Goal: Task Accomplishment & Management: Complete application form

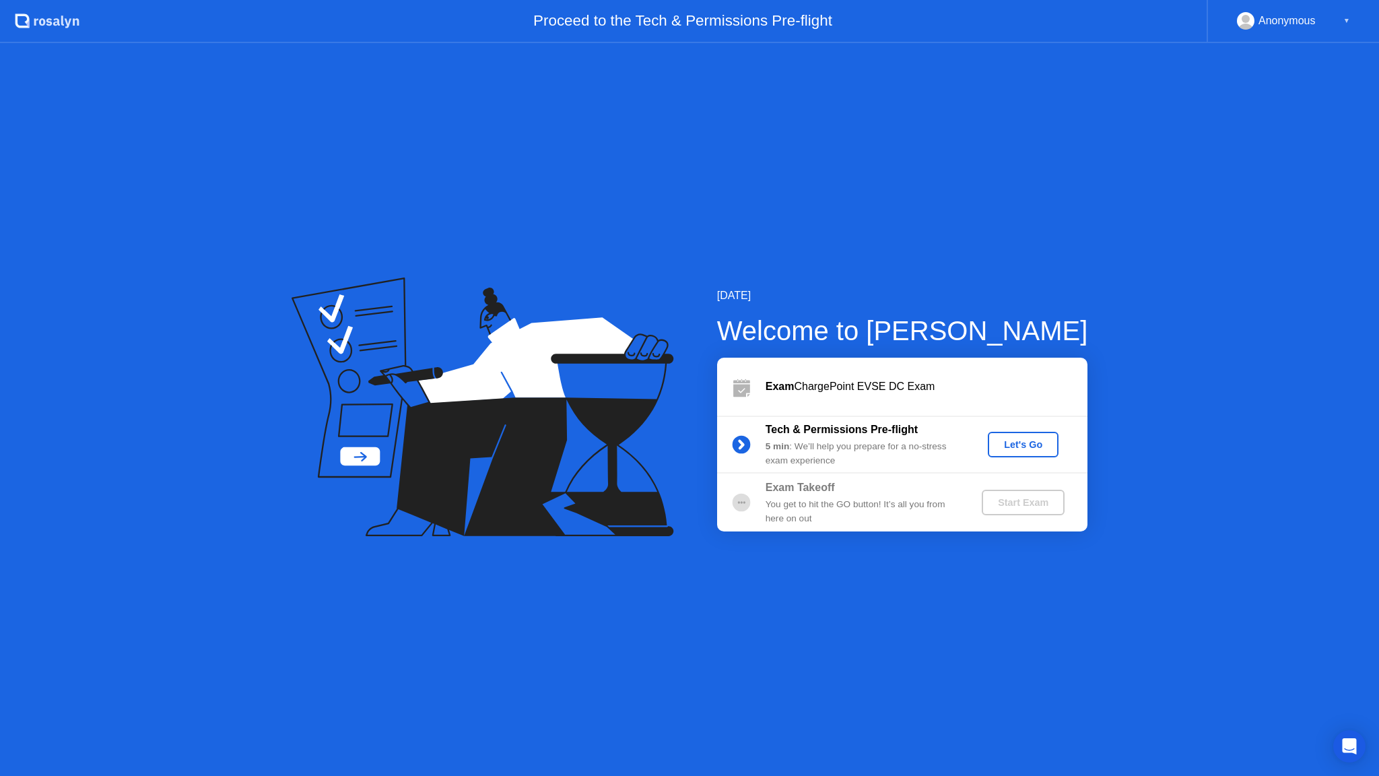
click at [1021, 446] on div "Let's Go" at bounding box center [1023, 444] width 60 height 11
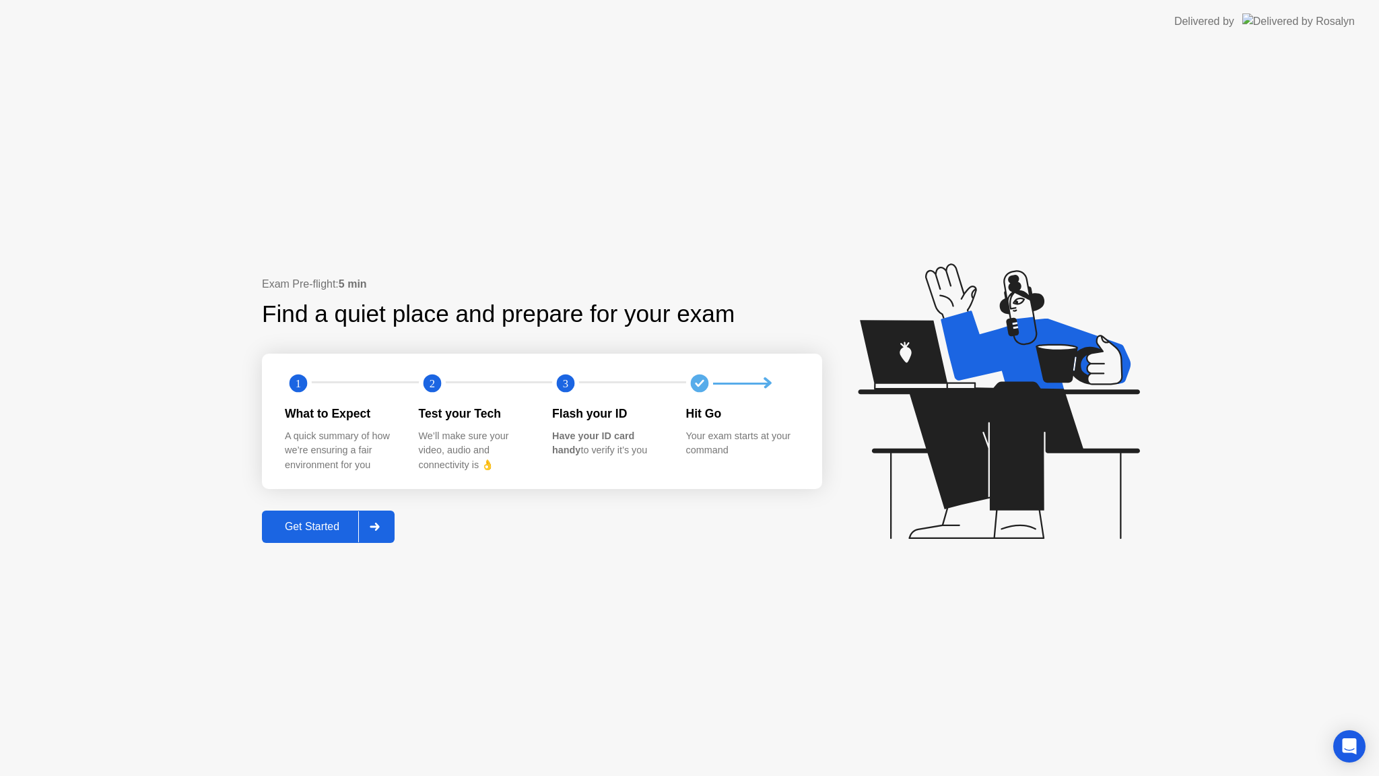
click at [320, 526] on div "Get Started" at bounding box center [312, 527] width 92 height 12
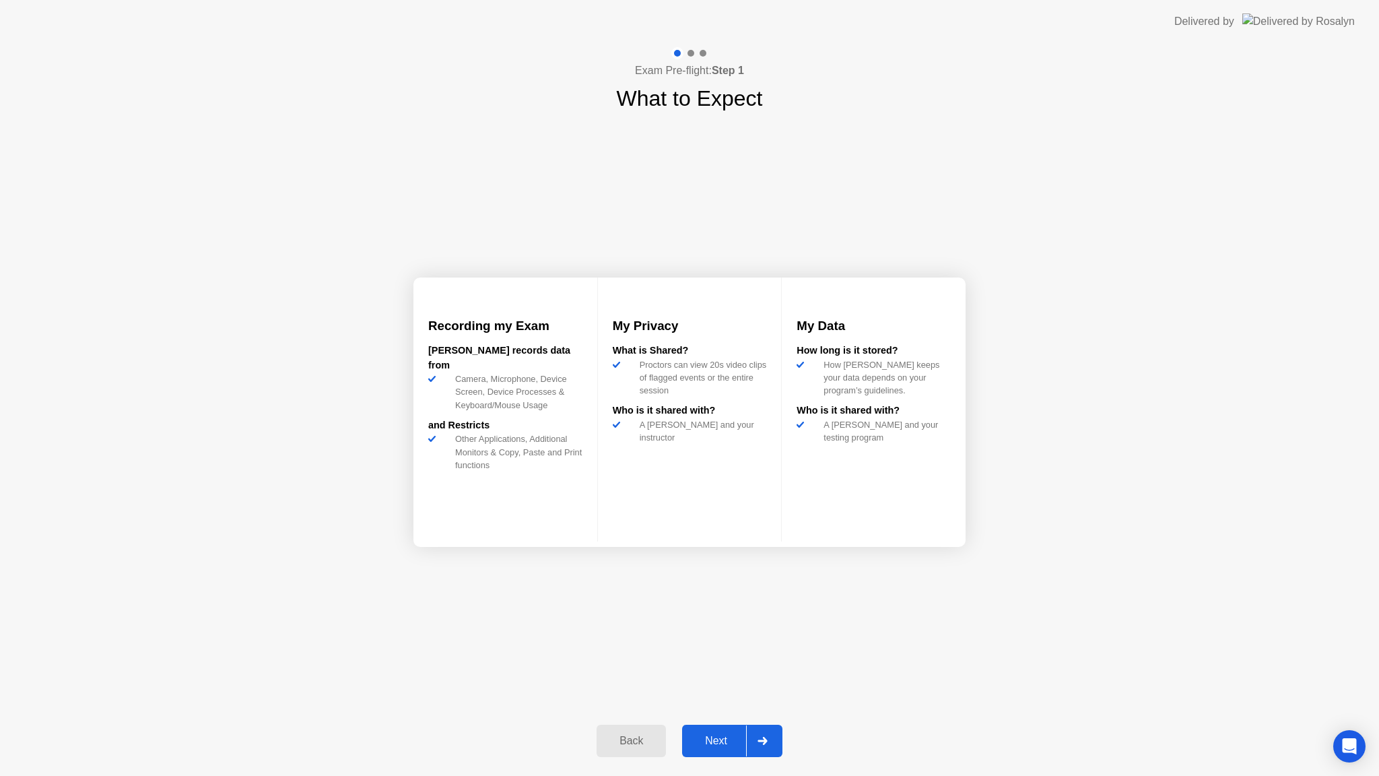
click at [721, 738] on div "Next" at bounding box center [716, 741] width 60 height 12
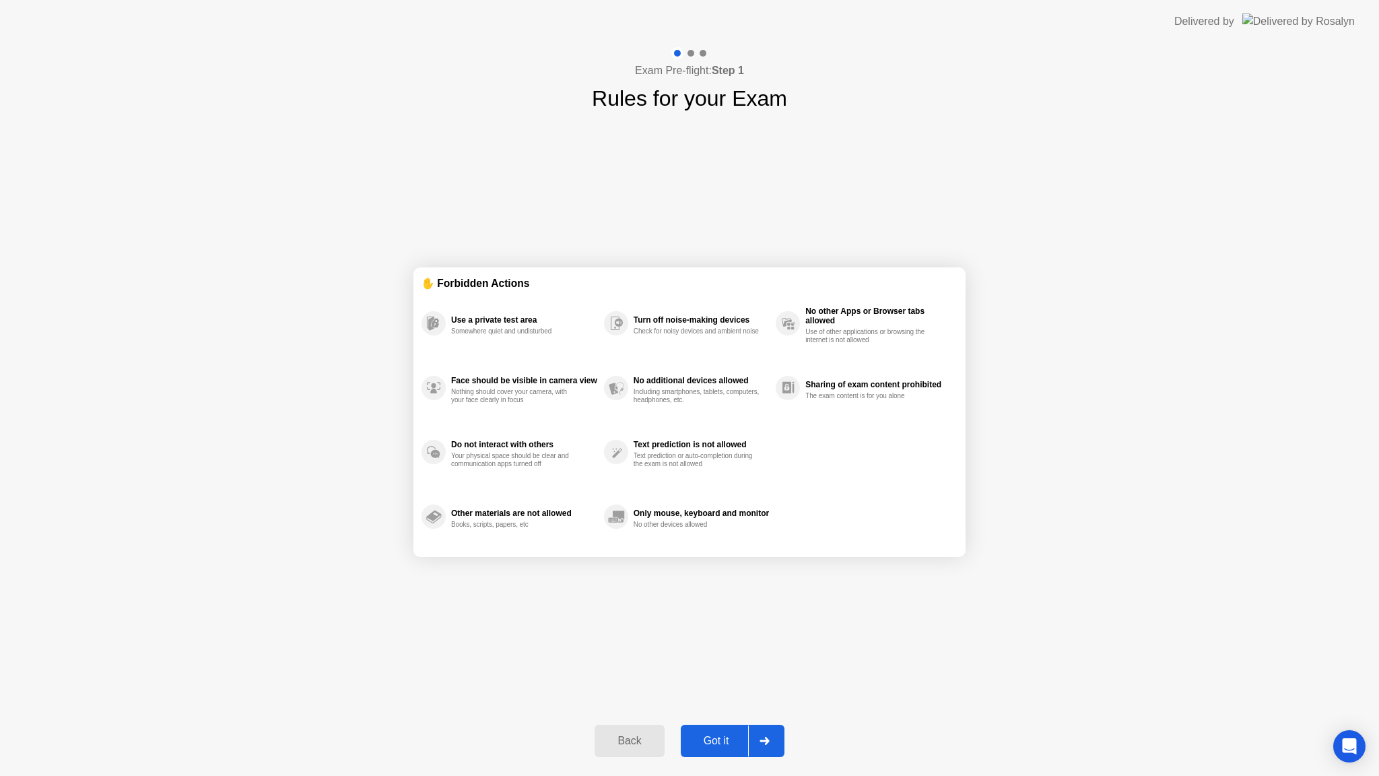
click at [722, 731] on button "Got it" at bounding box center [733, 741] width 104 height 32
select select "**********"
select select "*******"
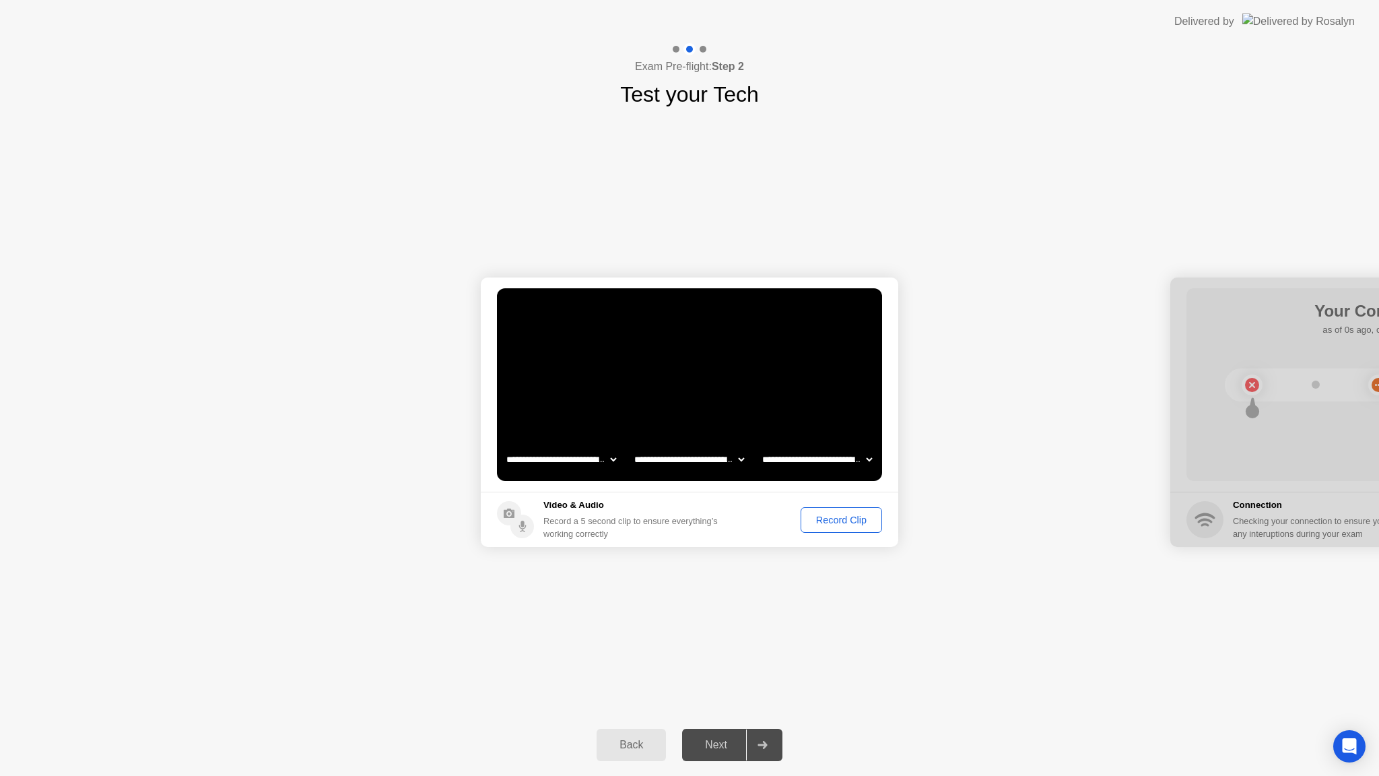
click at [840, 521] on div "Record Clip" at bounding box center [841, 520] width 72 height 11
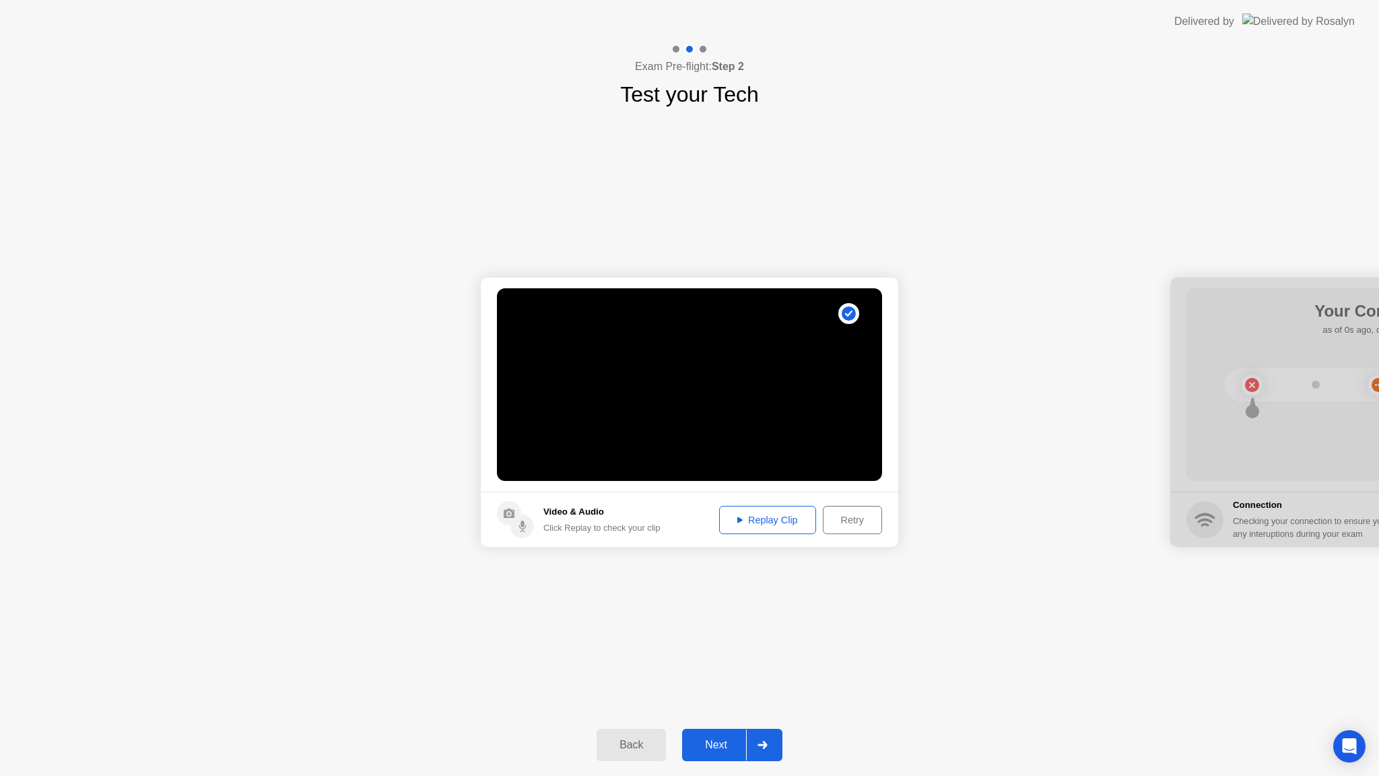
click at [720, 735] on button "Next" at bounding box center [732, 745] width 100 height 32
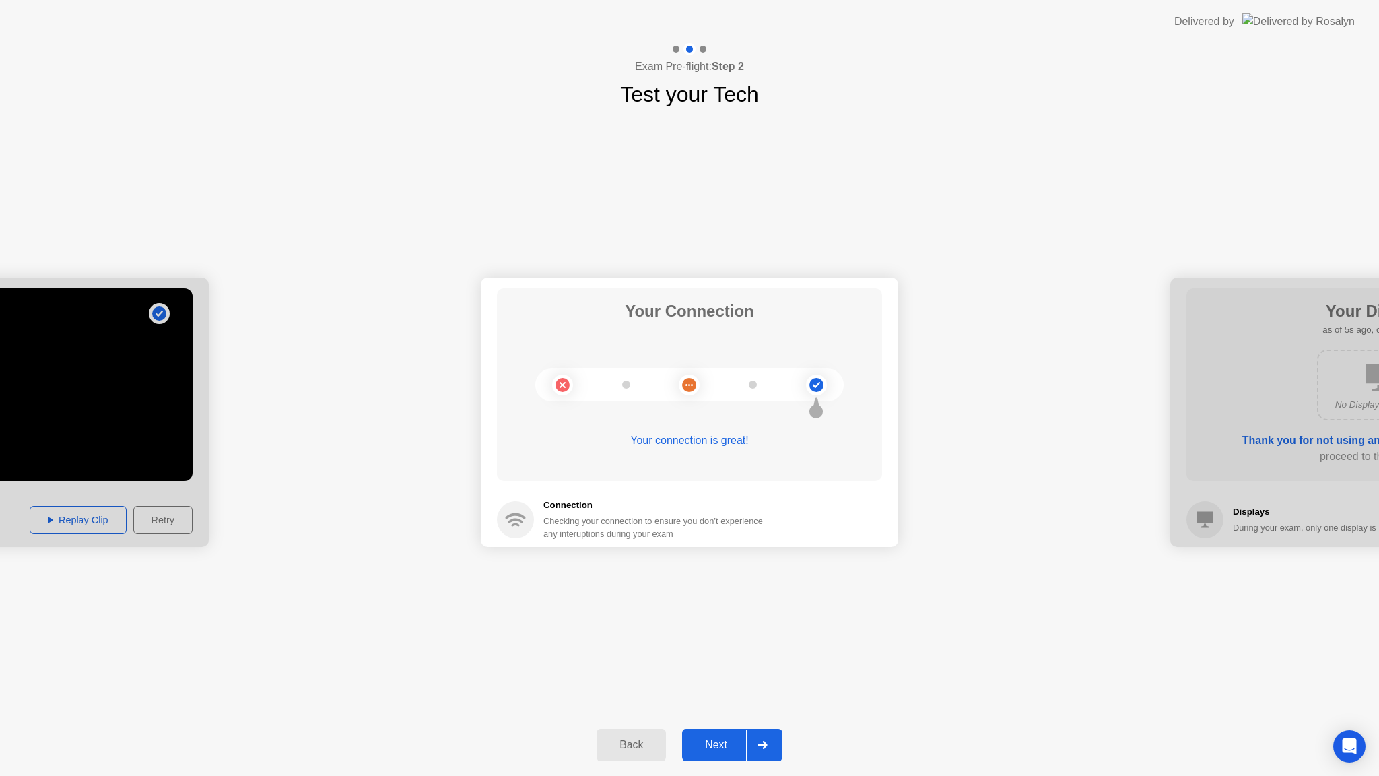
click at [718, 749] on div "Next" at bounding box center [716, 745] width 60 height 12
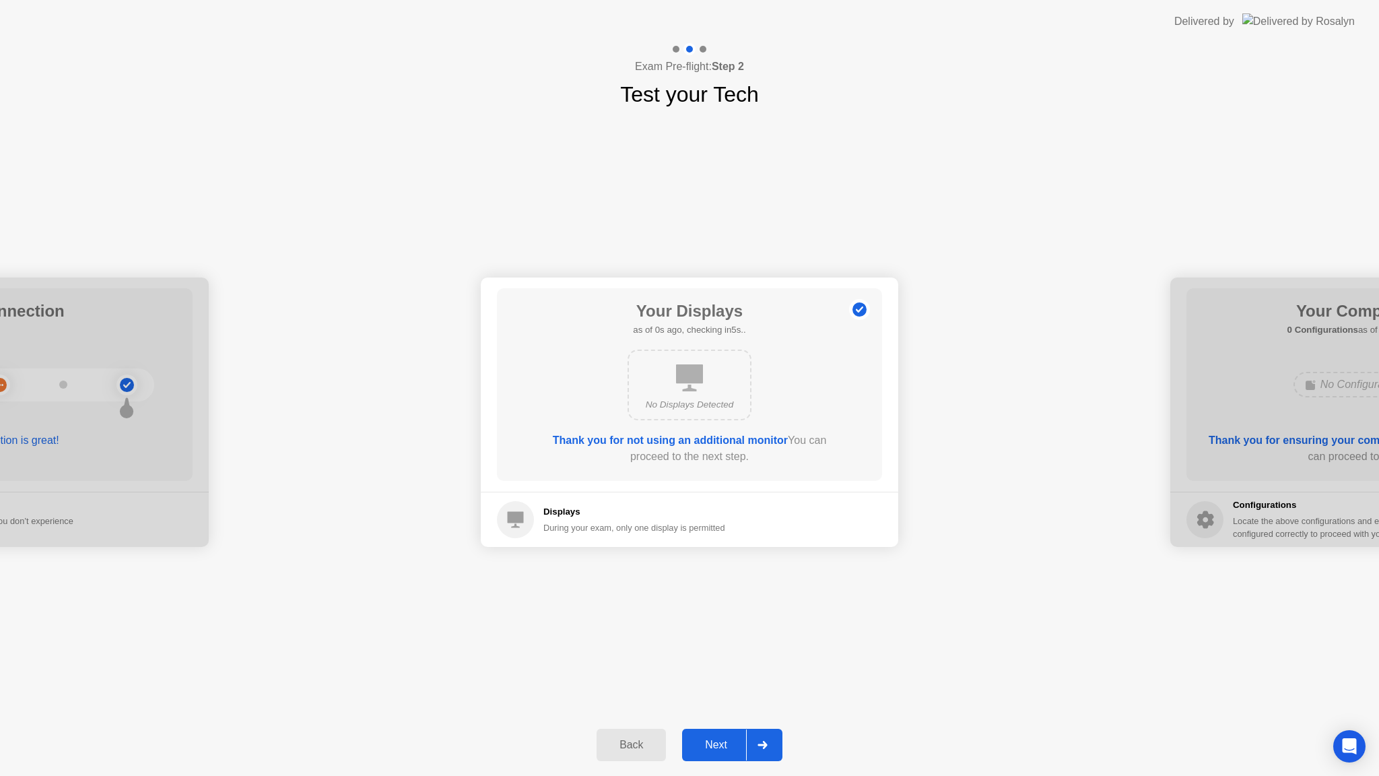
click at [726, 751] on div "Next" at bounding box center [716, 745] width 60 height 12
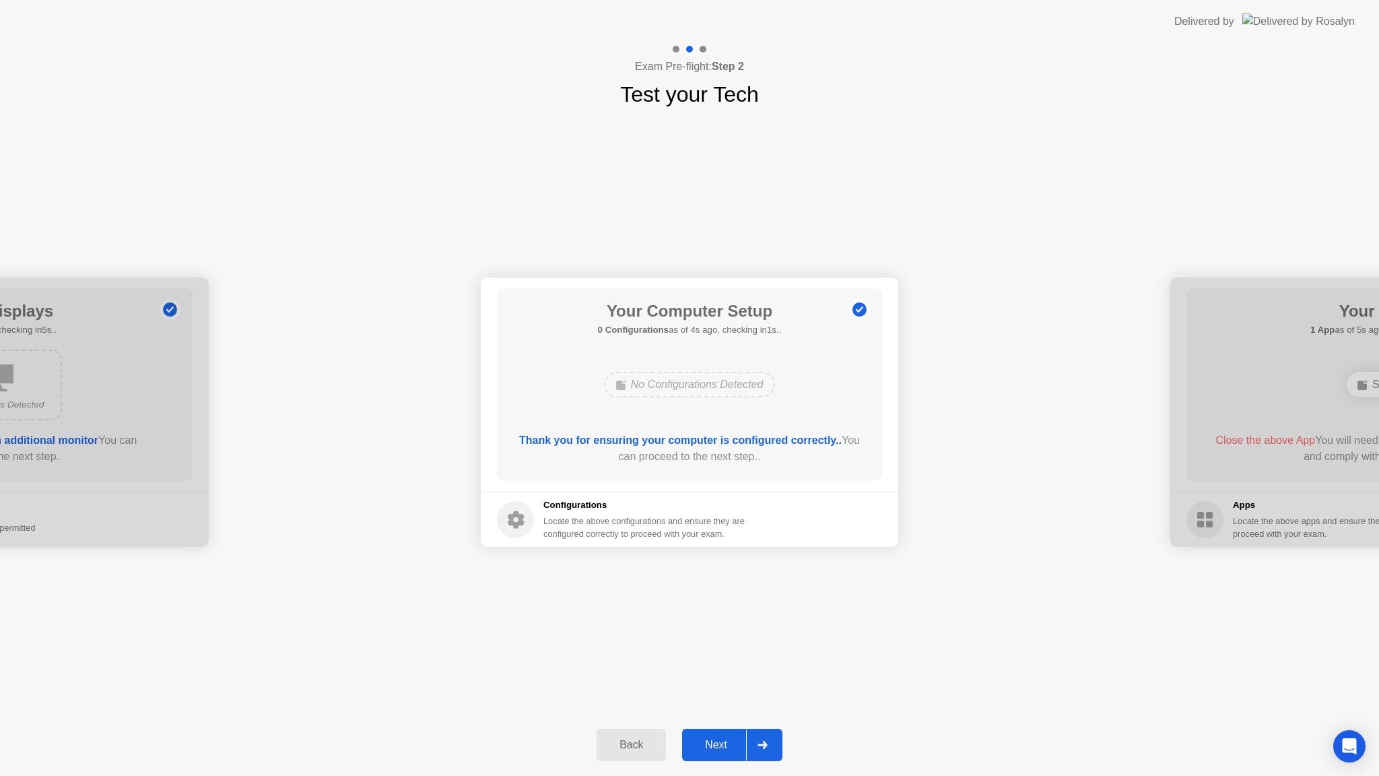
click at [721, 753] on button "Next" at bounding box center [732, 745] width 100 height 32
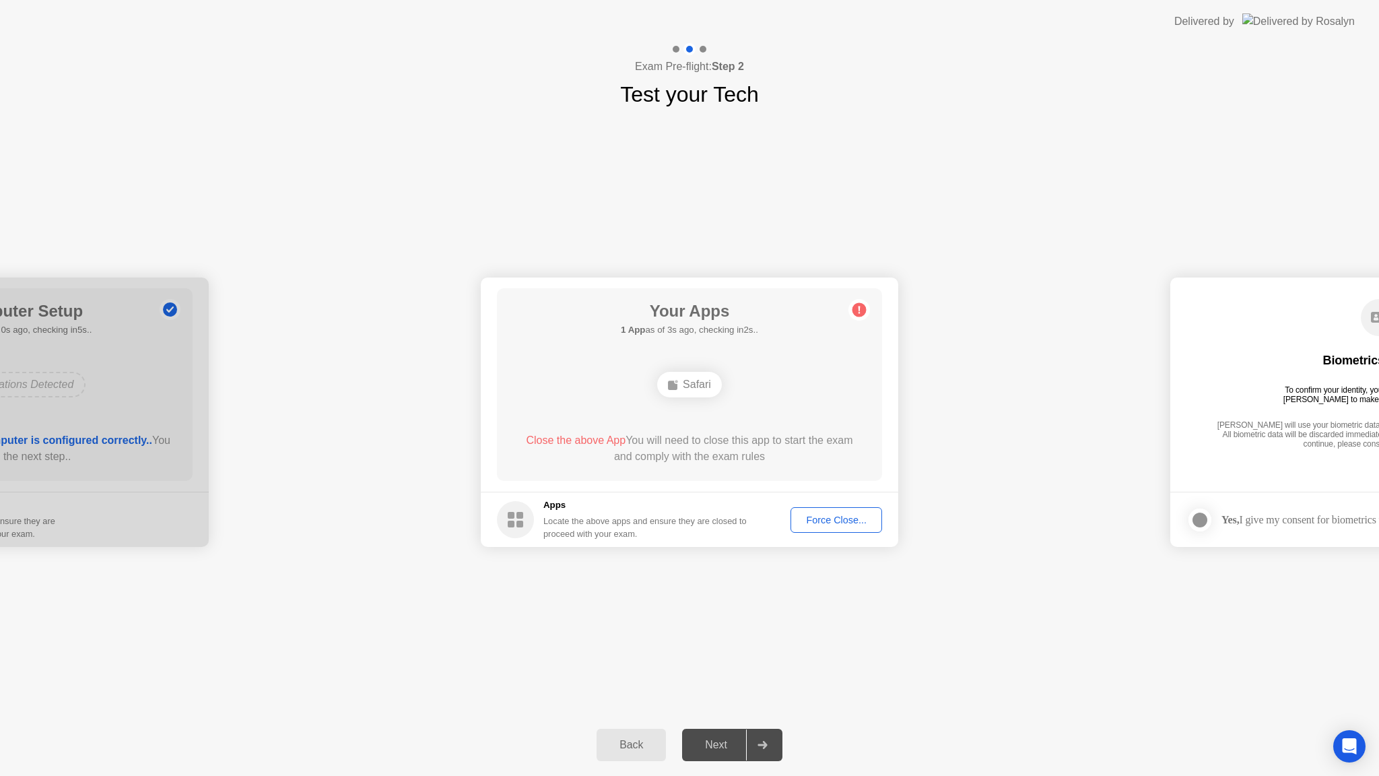
click at [828, 525] on div "Force Close..." at bounding box center [836, 520] width 82 height 11
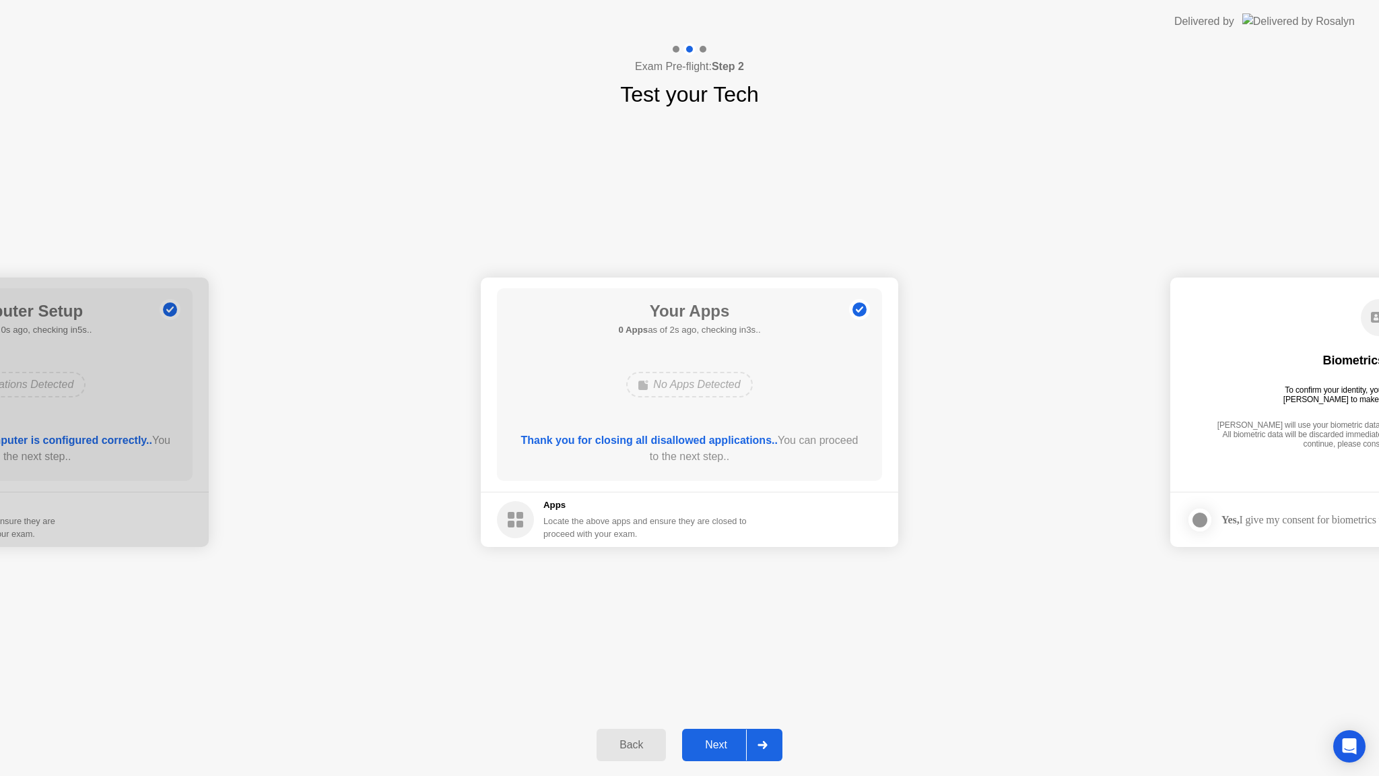
click at [727, 741] on div "Next" at bounding box center [716, 745] width 60 height 12
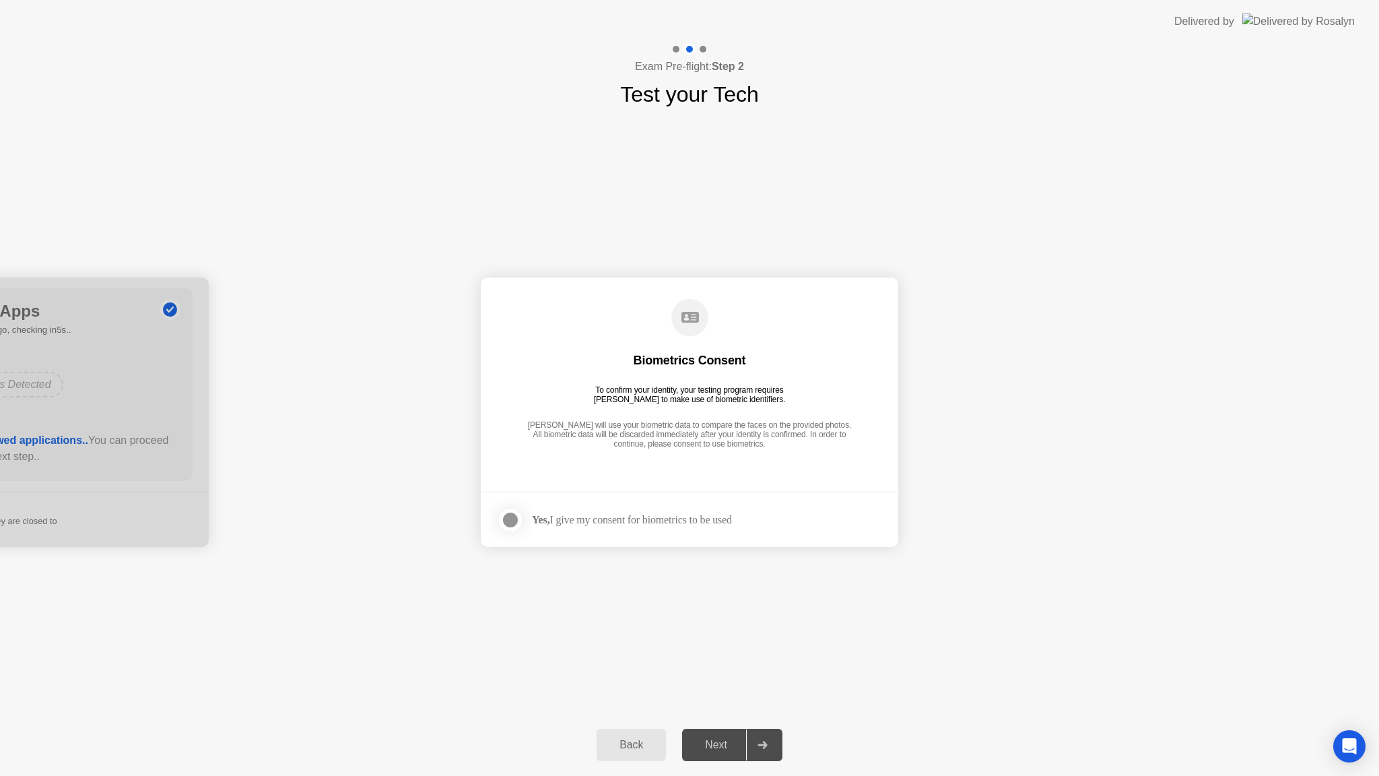
click at [506, 512] on div at bounding box center [510, 520] width 16 height 16
click at [711, 736] on button "Next" at bounding box center [732, 745] width 100 height 32
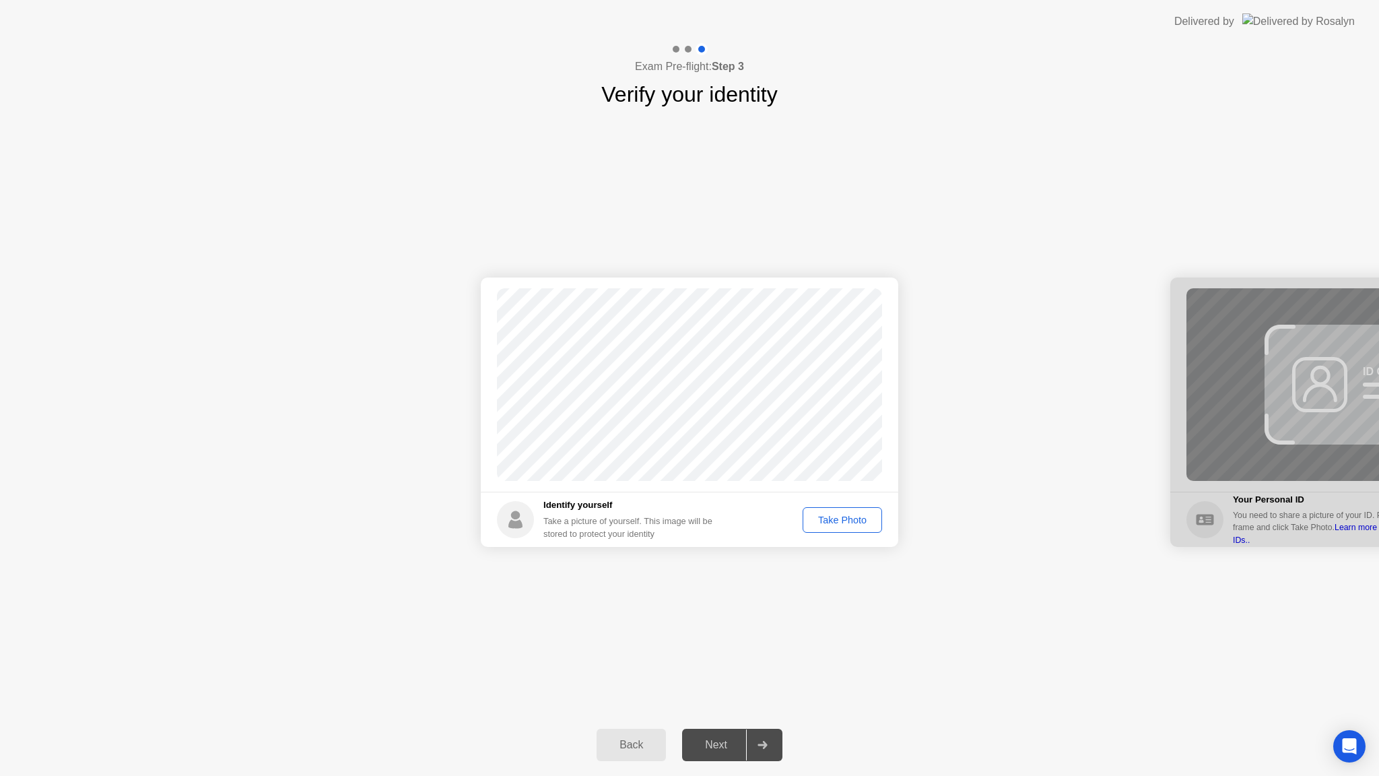
click at [826, 521] on div "Take Photo" at bounding box center [842, 520] width 70 height 11
click at [719, 746] on div "Next" at bounding box center [716, 745] width 60 height 12
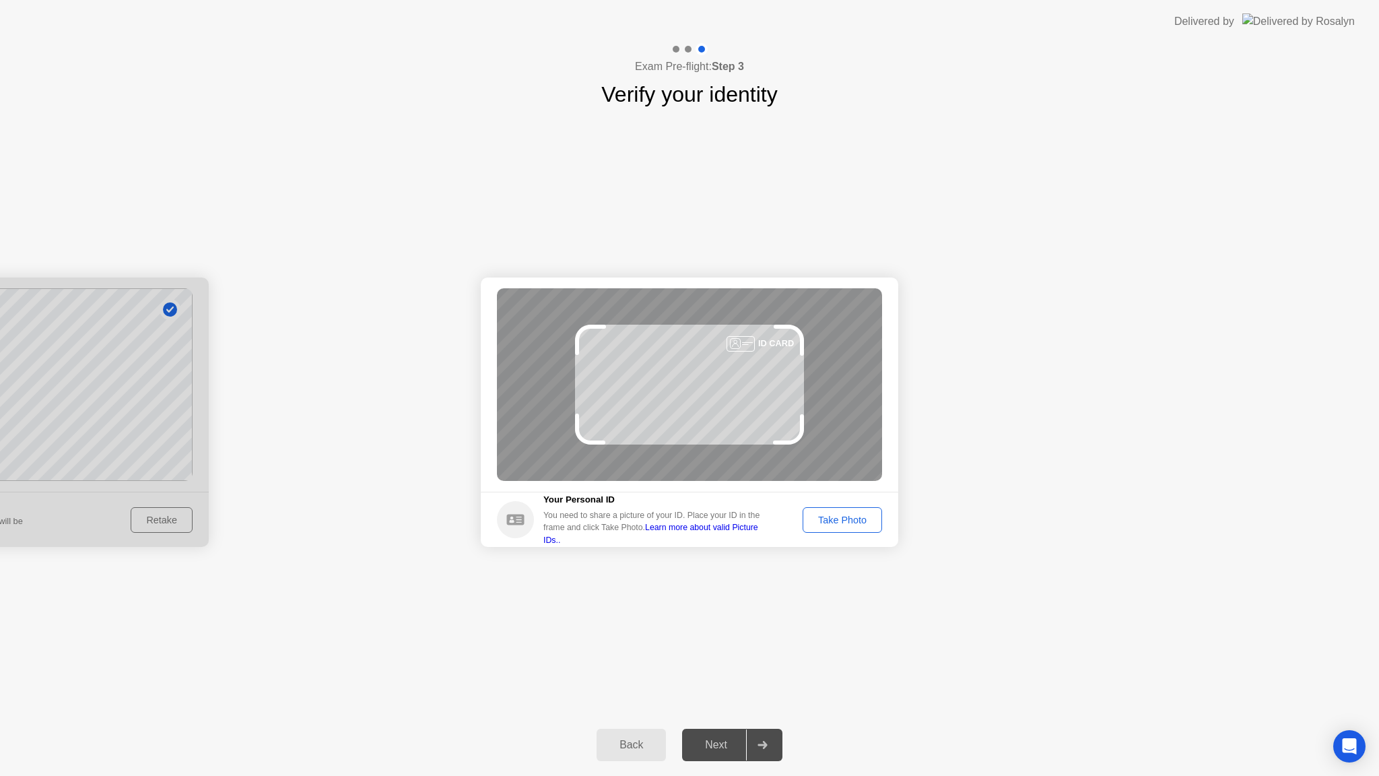
click at [851, 528] on button "Take Photo" at bounding box center [842, 520] width 79 height 26
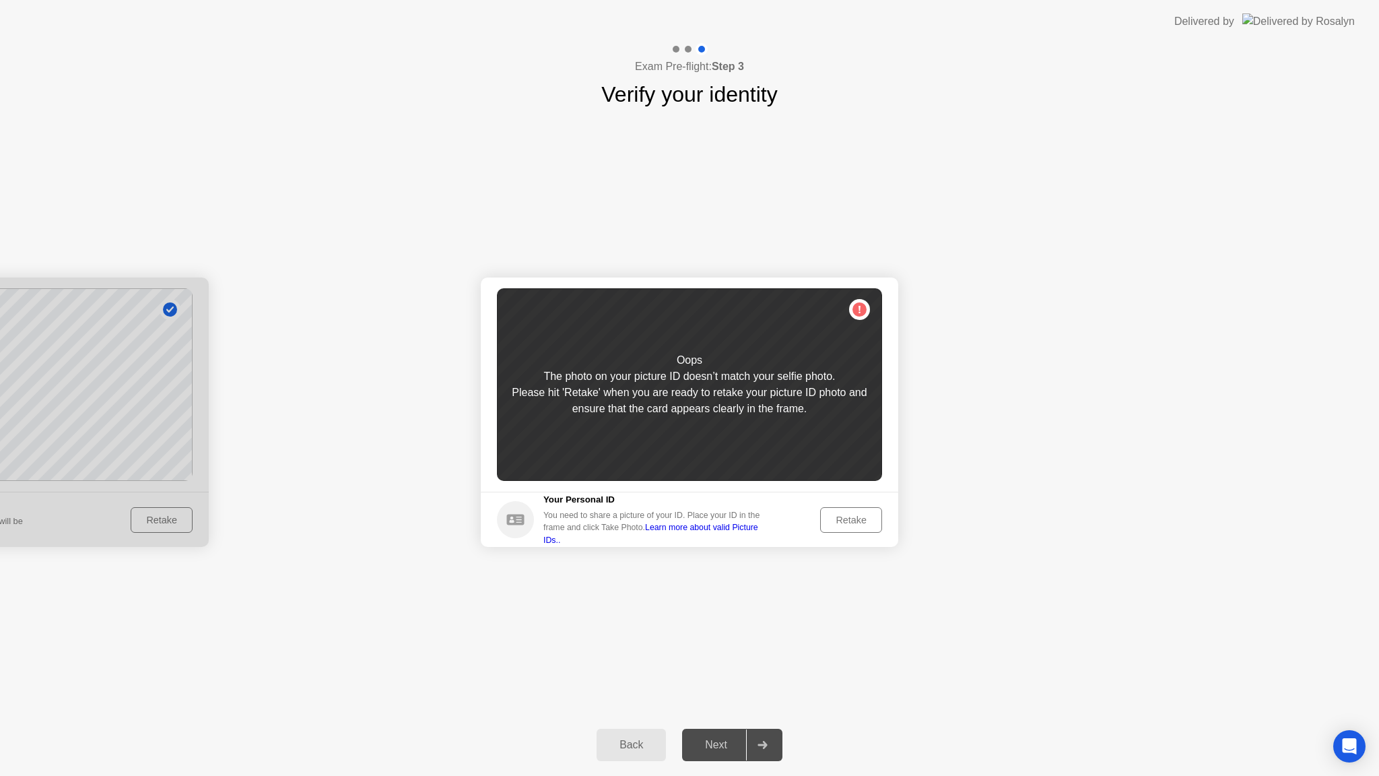
drag, startPoint x: 133, startPoint y: 523, endPoint x: 143, endPoint y: 523, distance: 9.4
click at [133, 523] on div at bounding box center [0, 411] width 418 height 269
drag, startPoint x: 143, startPoint y: 522, endPoint x: 170, endPoint y: 503, distance: 33.4
click at [143, 522] on div at bounding box center [0, 411] width 418 height 269
drag, startPoint x: 177, startPoint y: 326, endPoint x: 269, endPoint y: 442, distance: 147.7
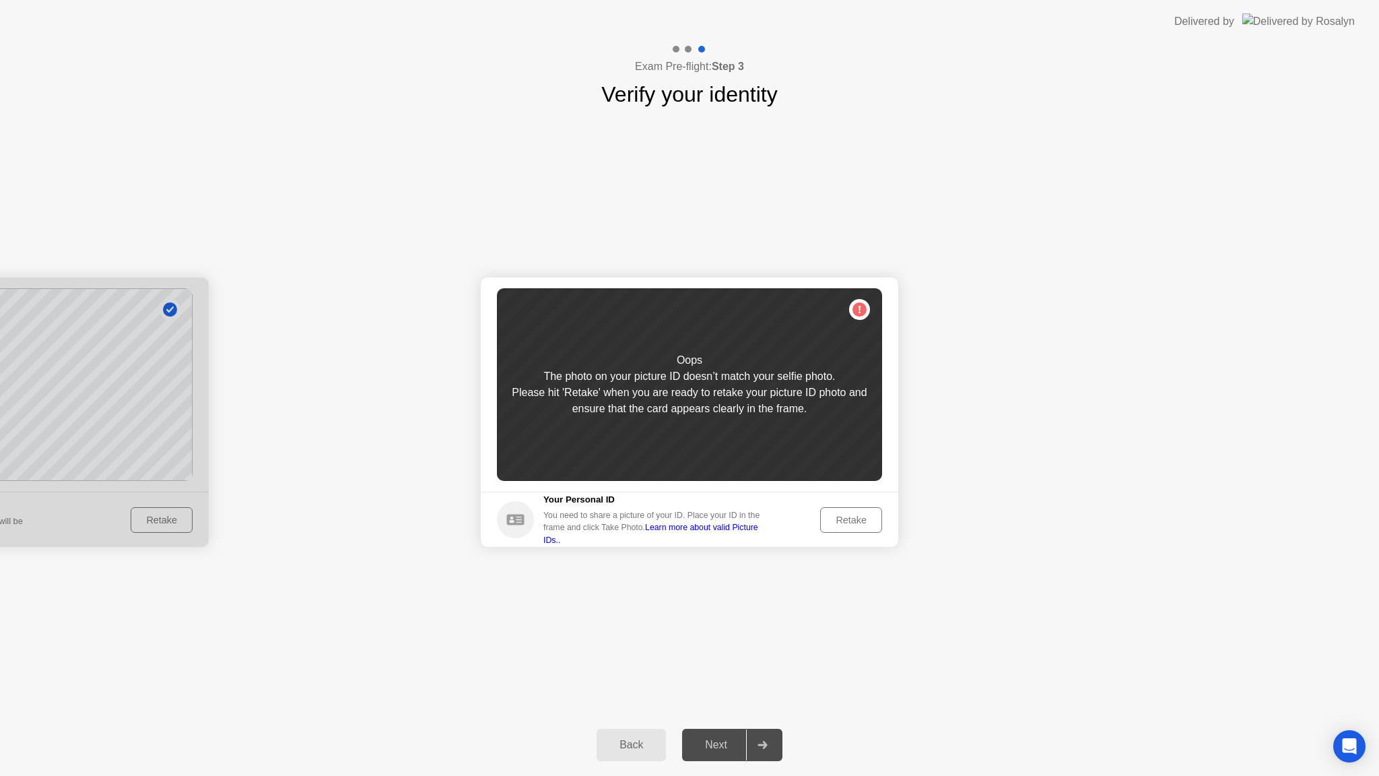
click at [176, 326] on div at bounding box center [0, 411] width 418 height 269
click at [626, 732] on button "Back" at bounding box center [631, 745] width 69 height 32
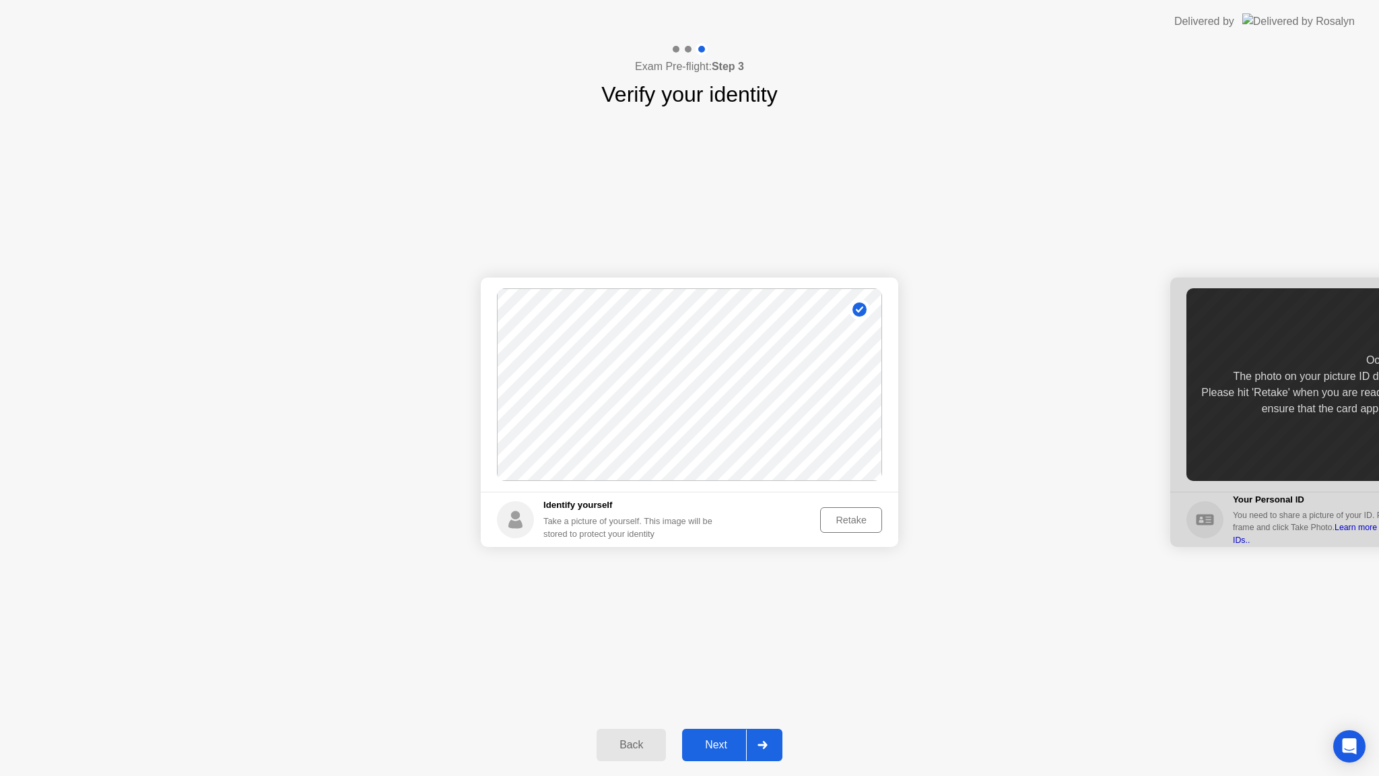
click at [820, 521] on button "Retake" at bounding box center [851, 520] width 62 height 26
click at [823, 523] on div "Take Photo" at bounding box center [842, 520] width 70 height 11
click at [723, 749] on div "Next" at bounding box center [716, 745] width 60 height 12
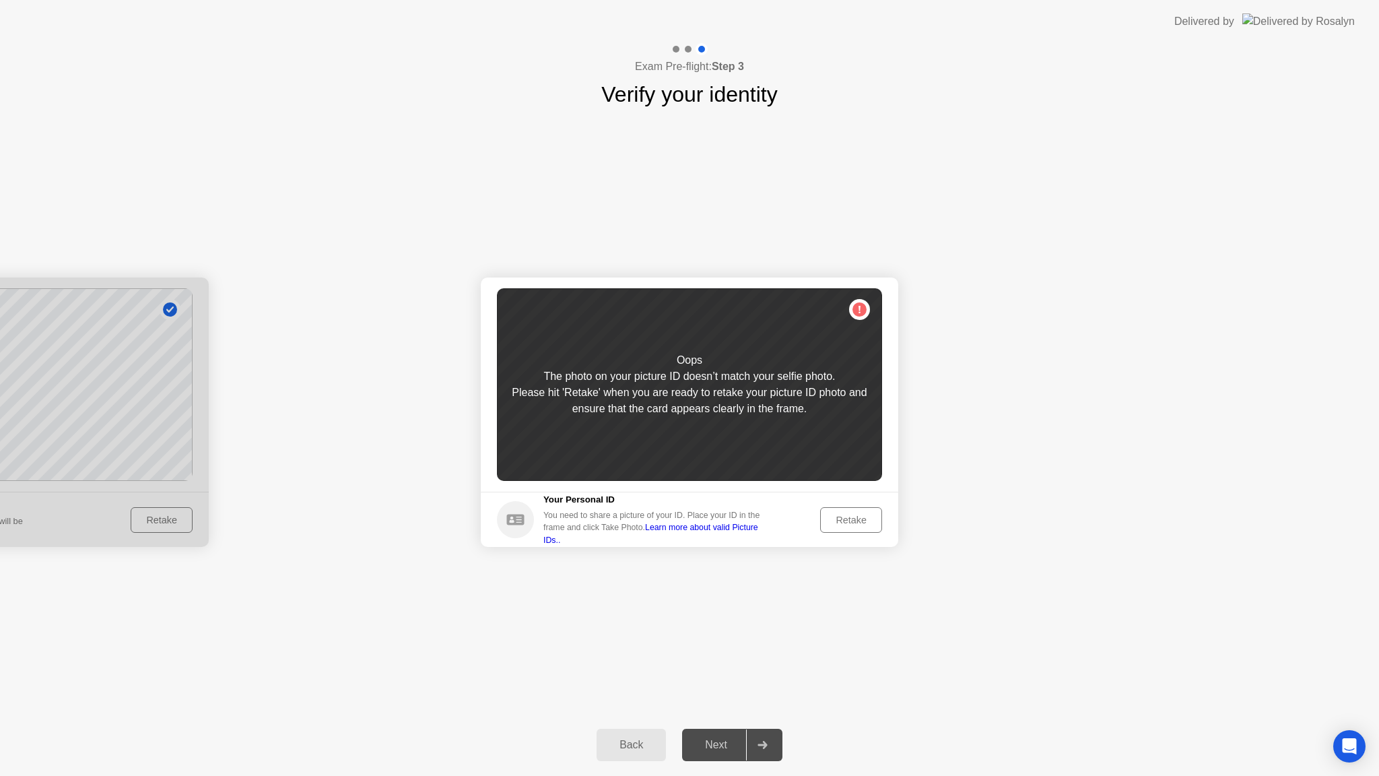
click at [837, 522] on div "Retake" at bounding box center [851, 520] width 53 height 11
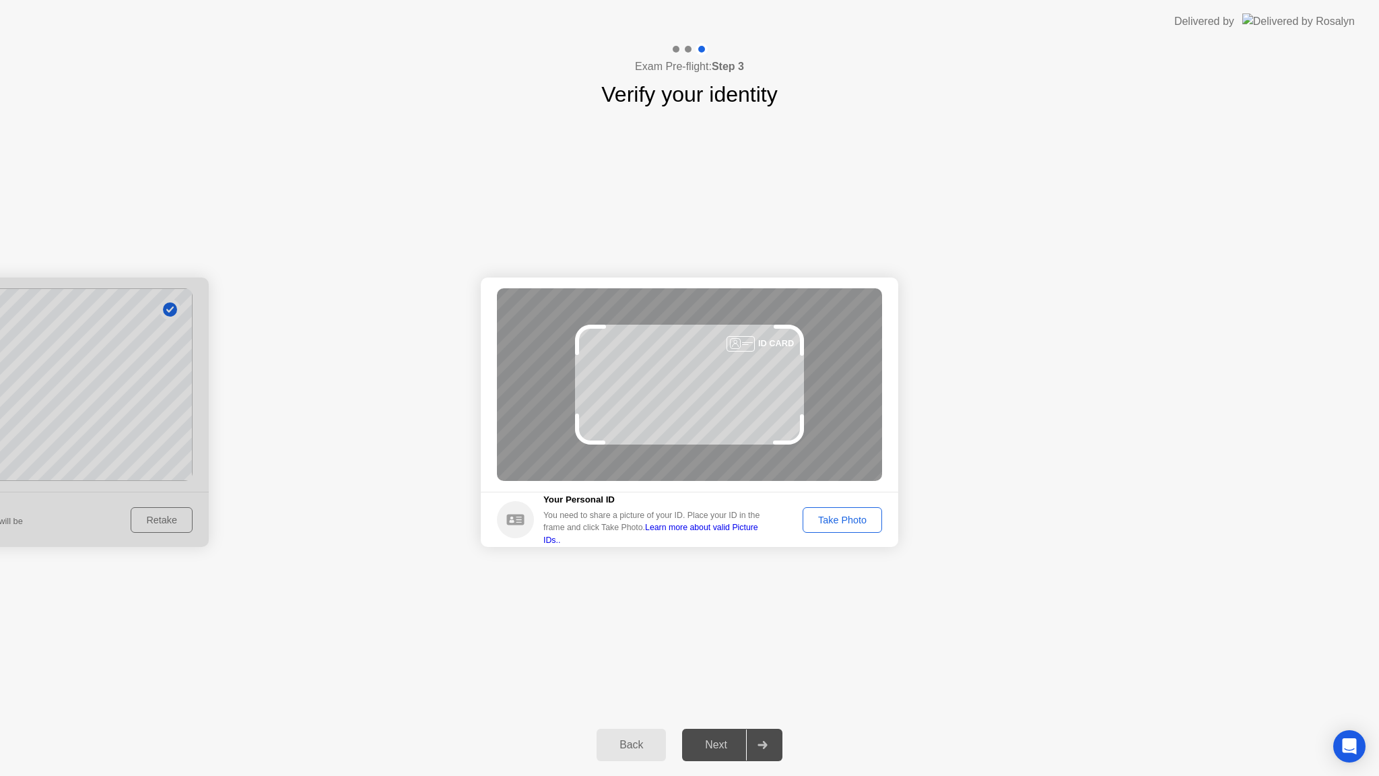
click at [836, 522] on div "Take Photo" at bounding box center [842, 520] width 70 height 11
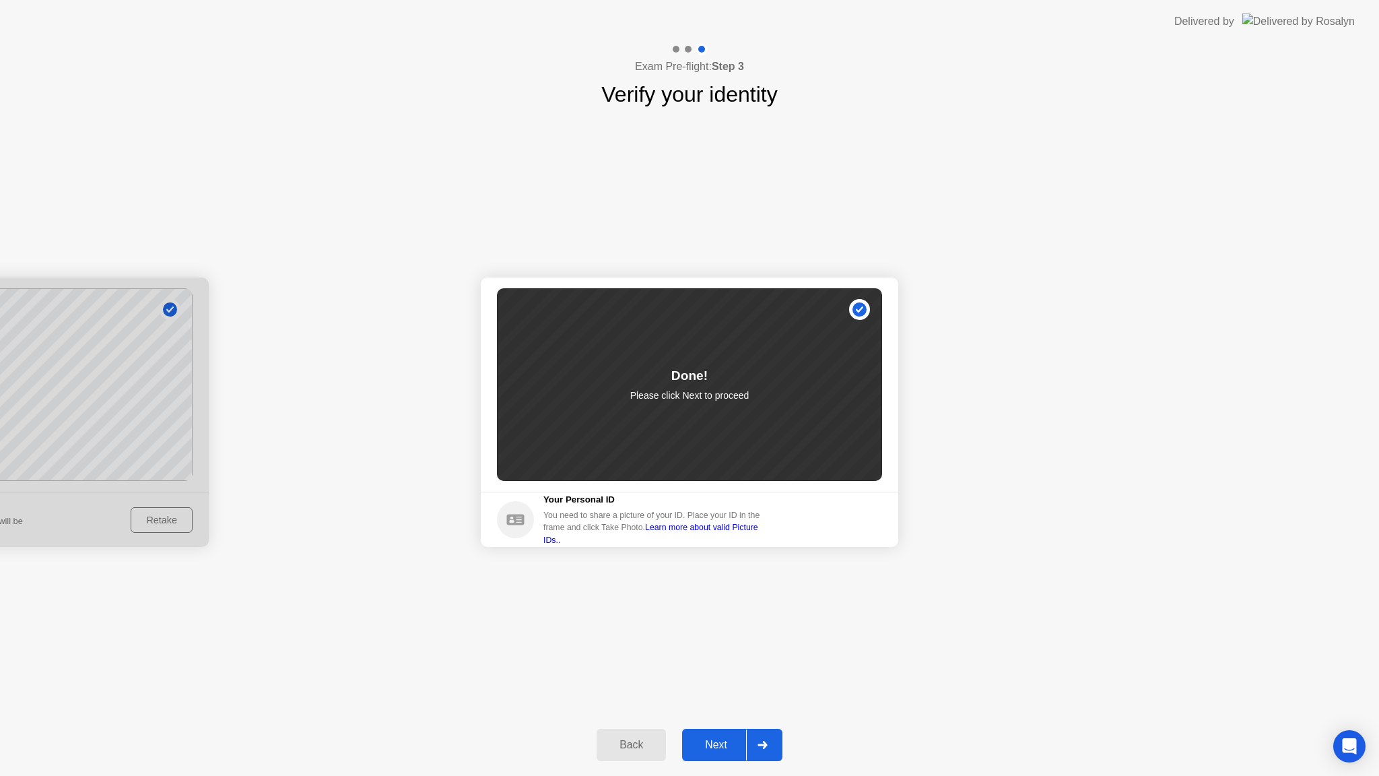
click at [718, 741] on div "Next" at bounding box center [716, 745] width 60 height 12
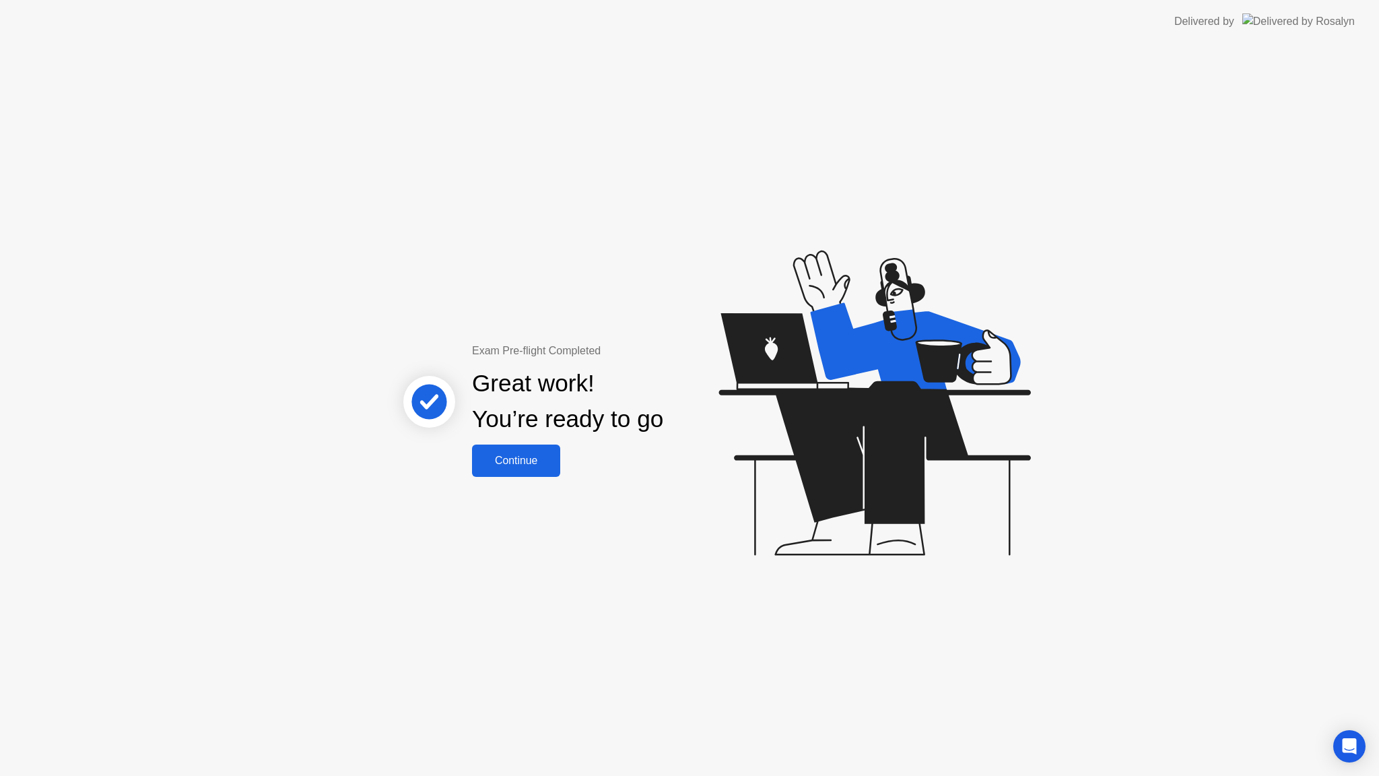
click at [538, 461] on div "Continue" at bounding box center [516, 461] width 80 height 12
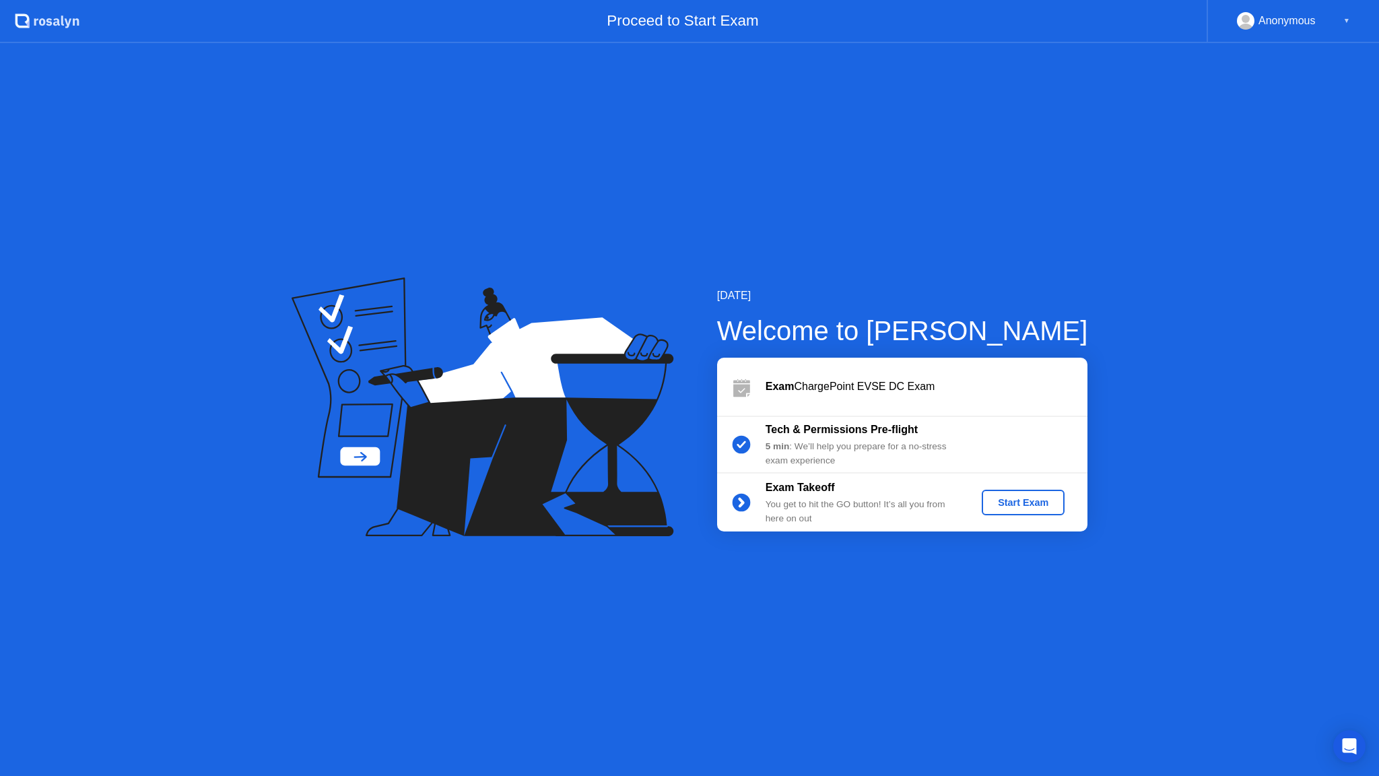
click at [1032, 501] on div "Start Exam" at bounding box center [1023, 502] width 72 height 11
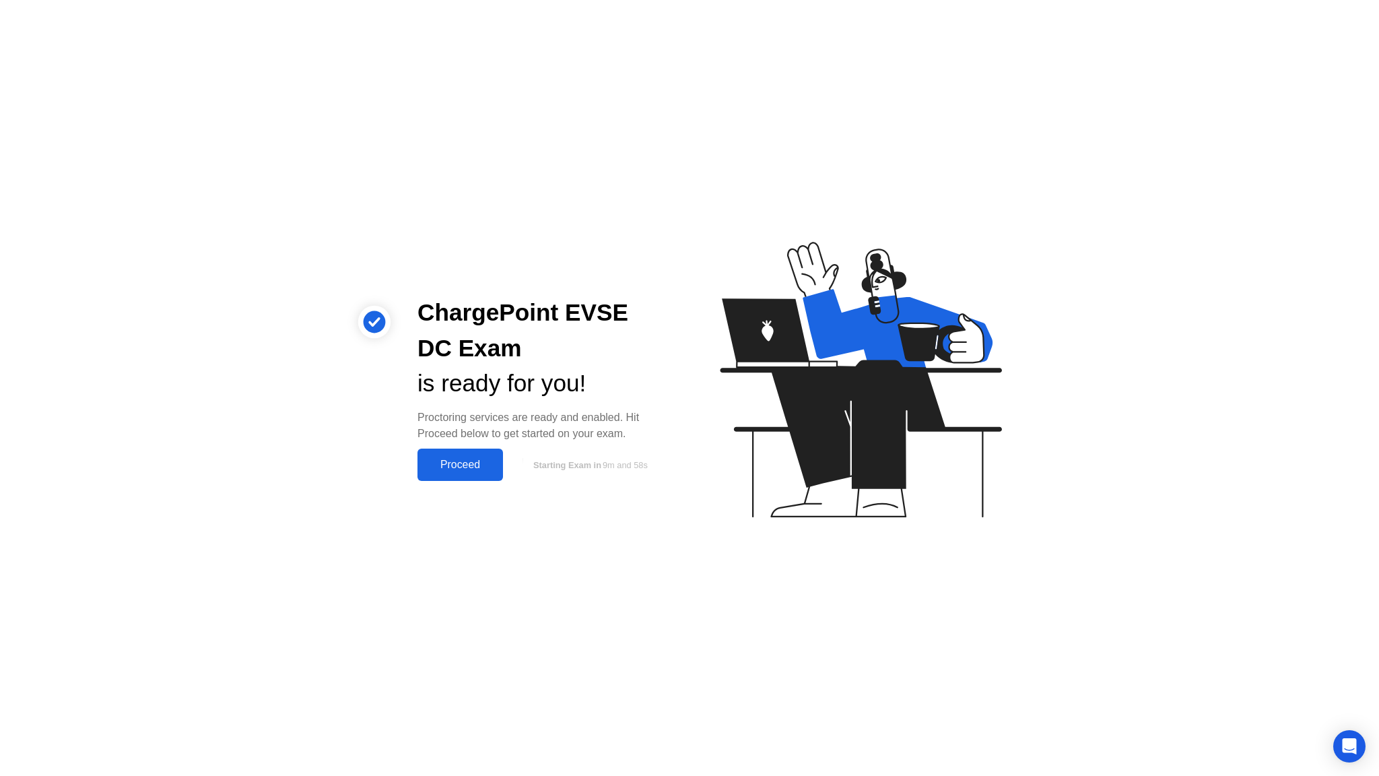
click at [464, 461] on div "Proceed" at bounding box center [460, 465] width 77 height 12
